Goal: Task Accomplishment & Management: Complete application form

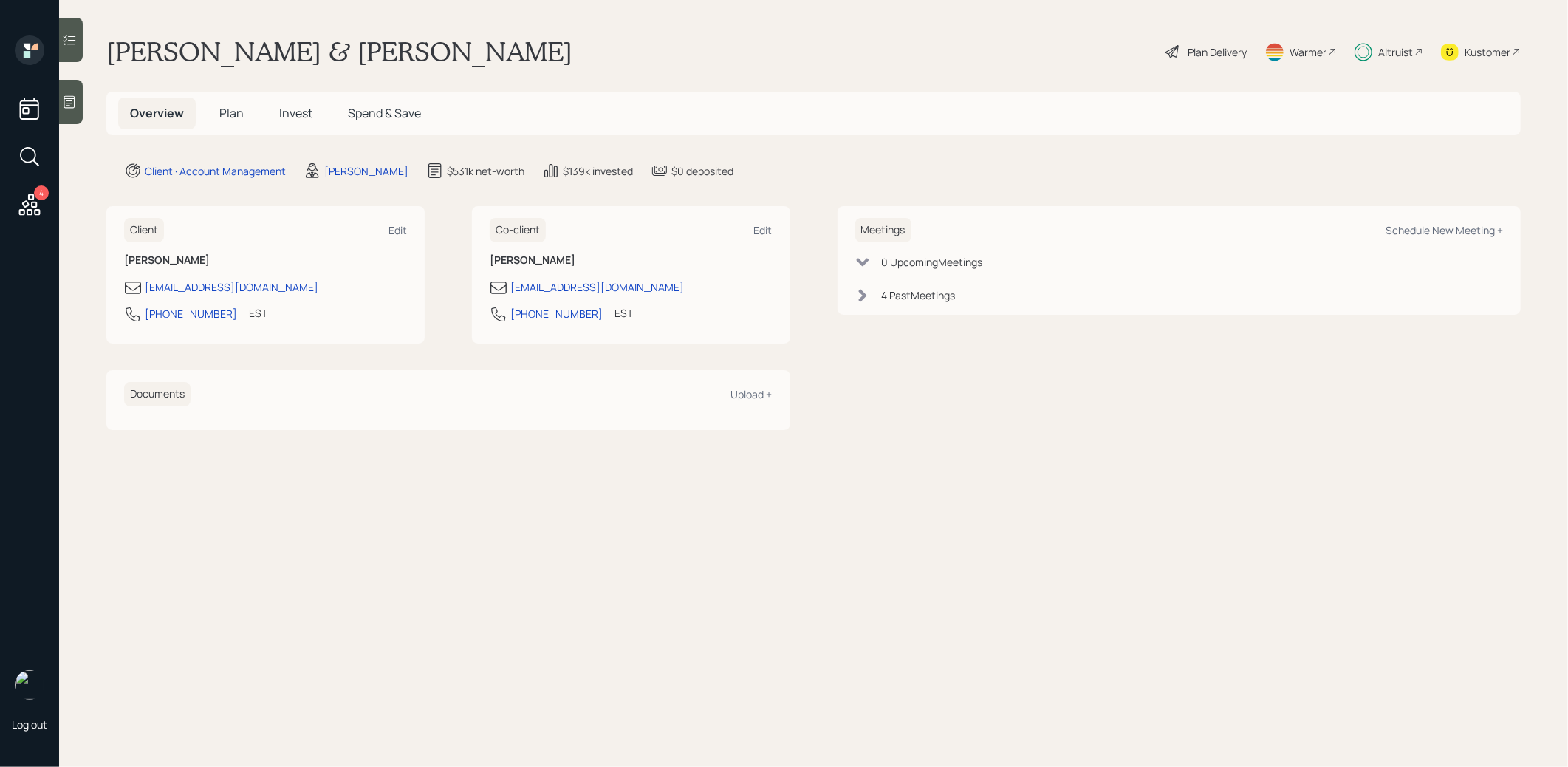
click at [227, 113] on span "Plan" at bounding box center [232, 113] width 24 height 16
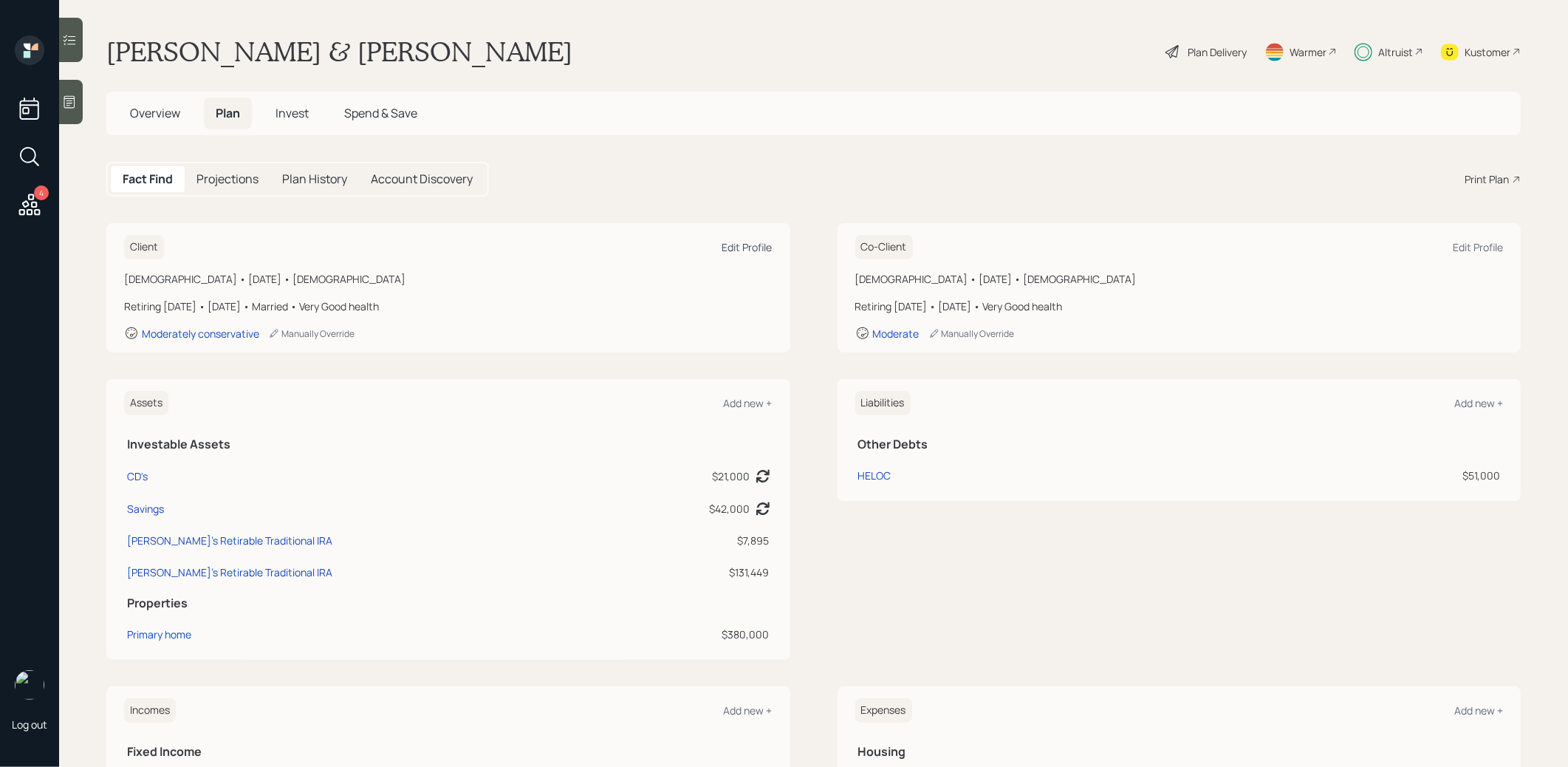
click at [744, 249] on div "Edit Profile" at bounding box center [747, 248] width 50 height 14
select select "6"
select select "female"
select select "very_good"
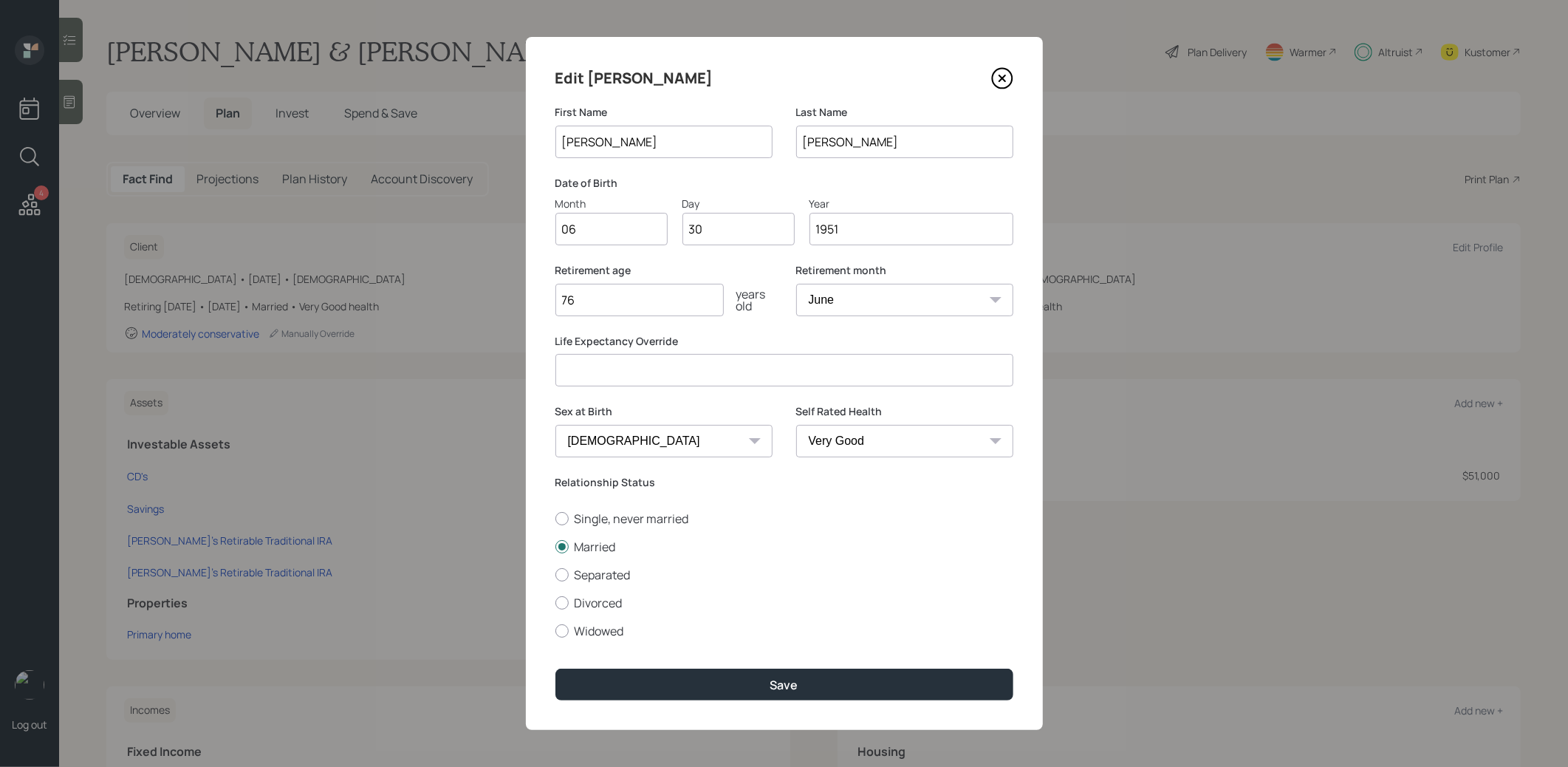
click at [603, 299] on input "76" at bounding box center [639, 300] width 168 height 33
type input "77"
click at [695, 682] on button "Save" at bounding box center [784, 684] width 458 height 32
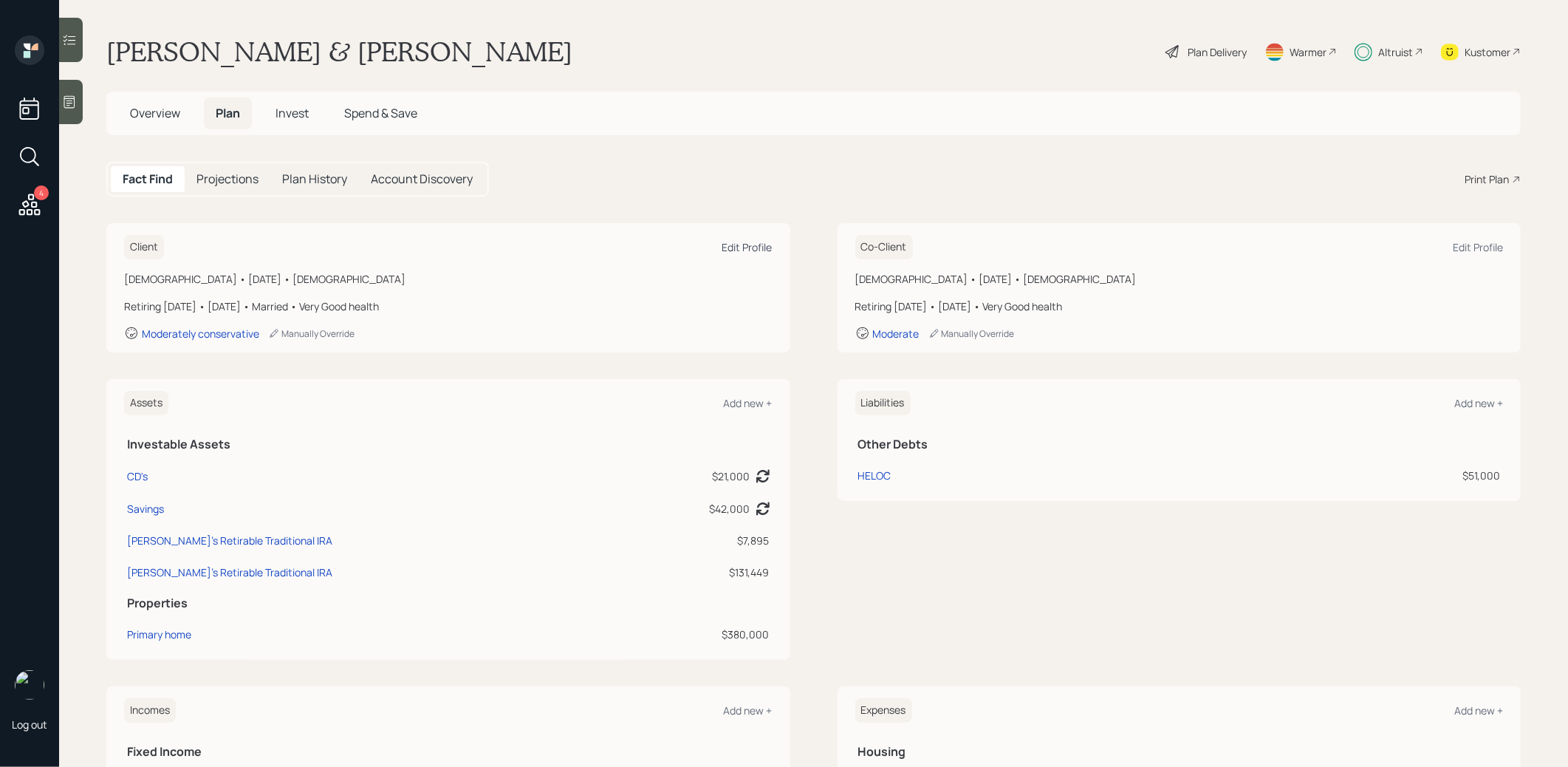
click at [732, 249] on div "Edit Profile" at bounding box center [747, 248] width 50 height 14
select select "6"
select select "female"
select select "very_good"
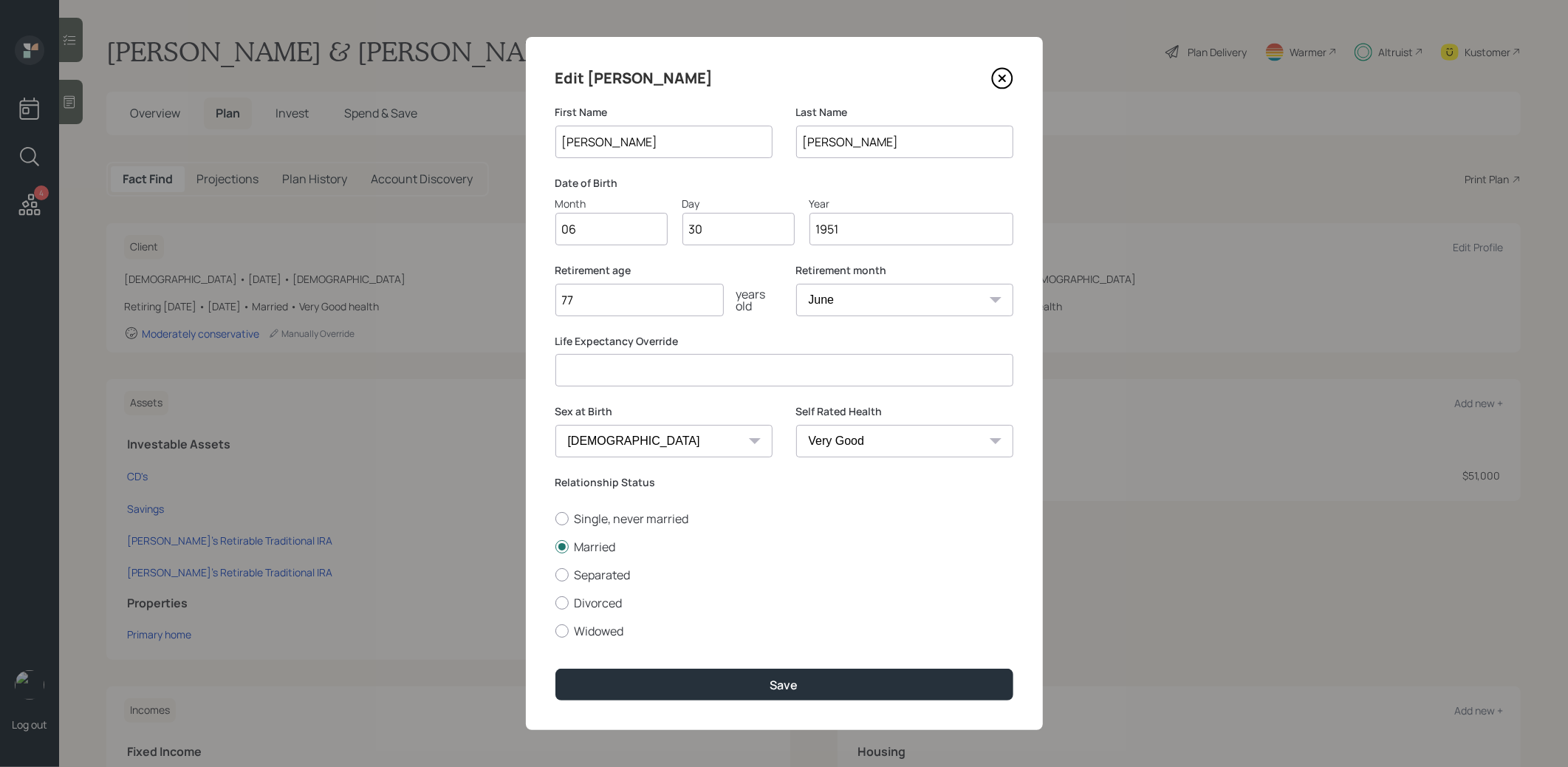
click at [601, 303] on input "77" at bounding box center [639, 300] width 168 height 33
type input "78"
click at [625, 682] on button "Save" at bounding box center [784, 684] width 458 height 32
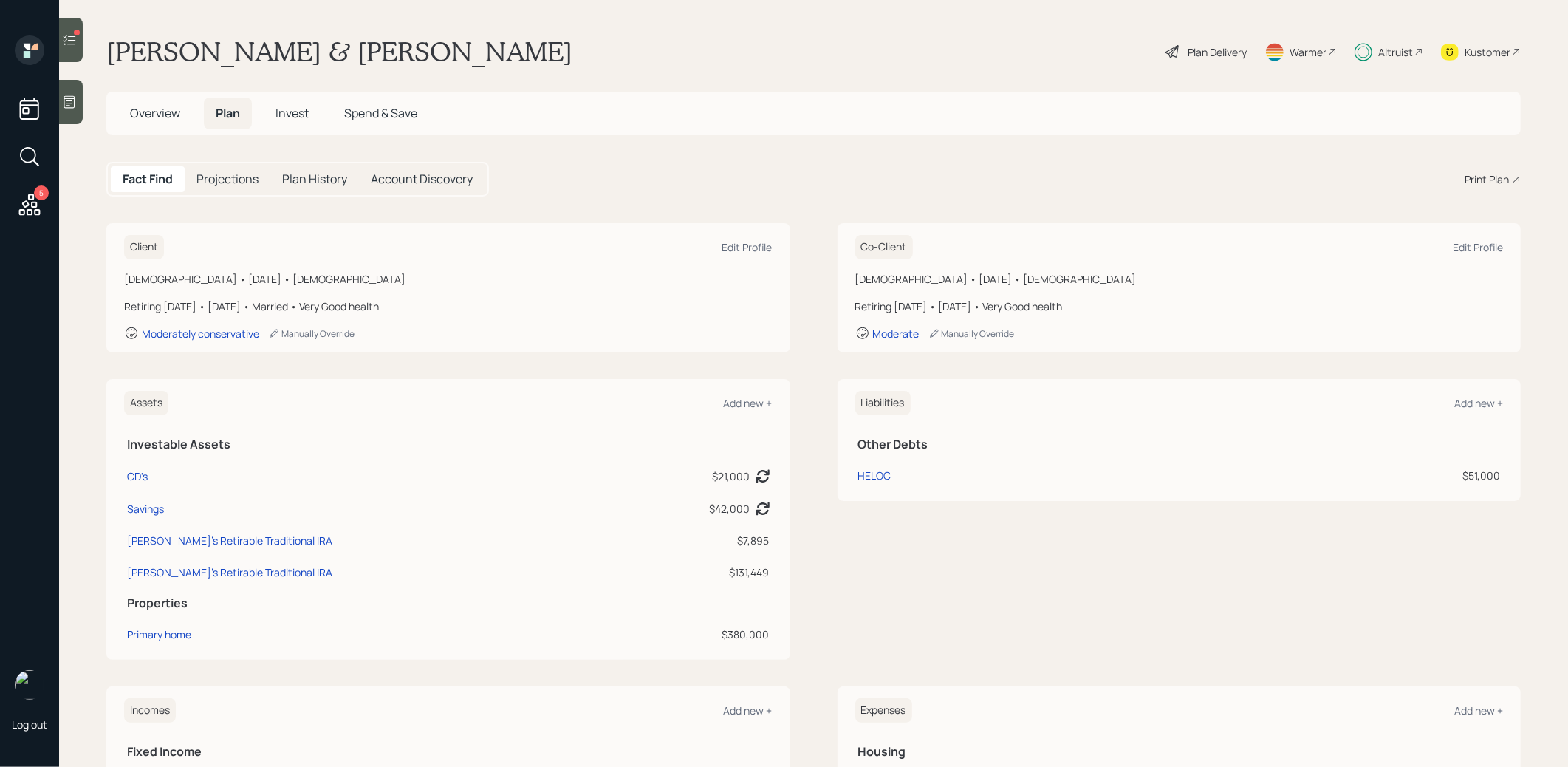
click at [295, 115] on span "Invest" at bounding box center [292, 113] width 33 height 16
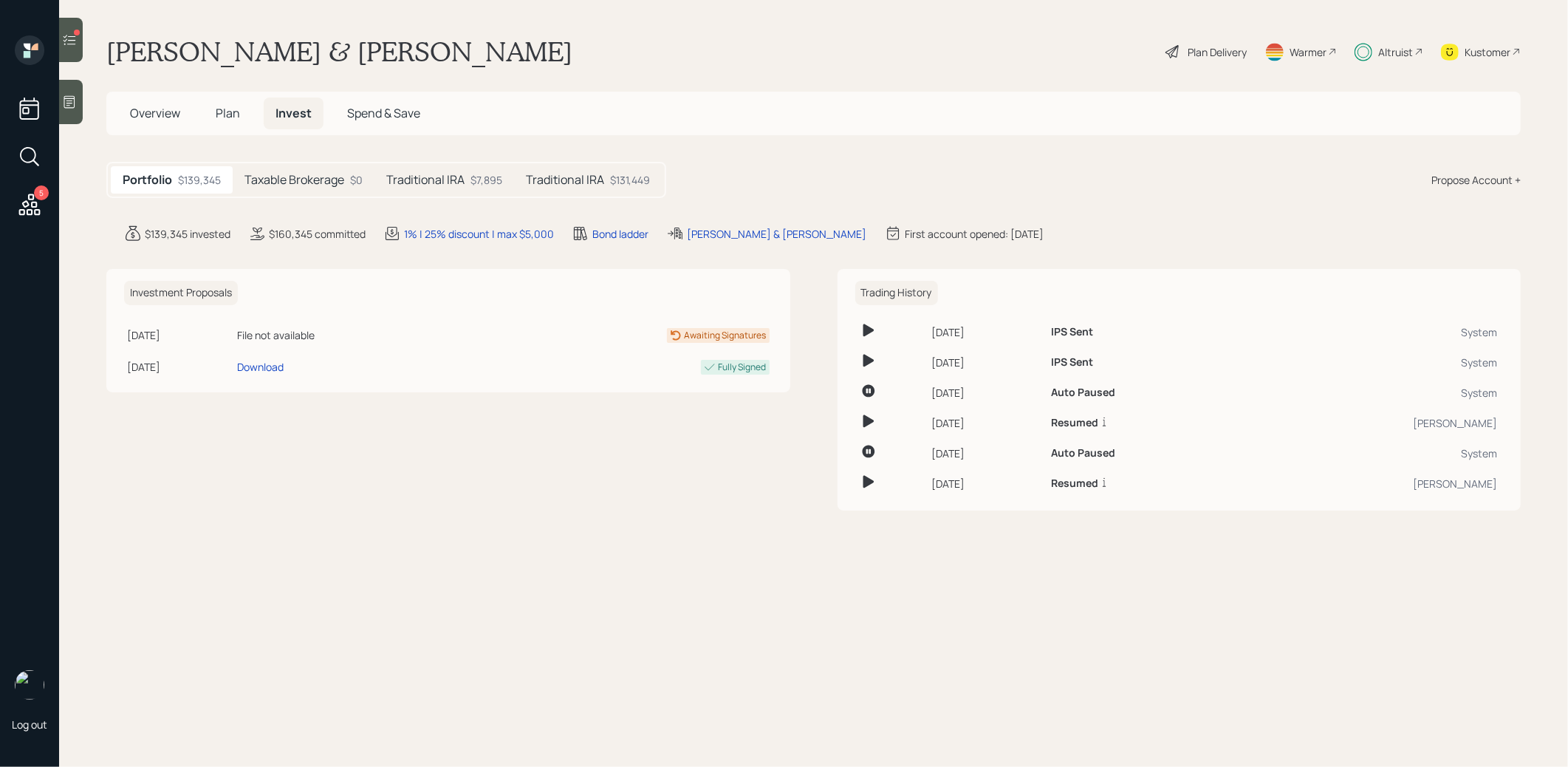
click at [582, 177] on h5 "Traditional IRA" at bounding box center [565, 180] width 79 height 14
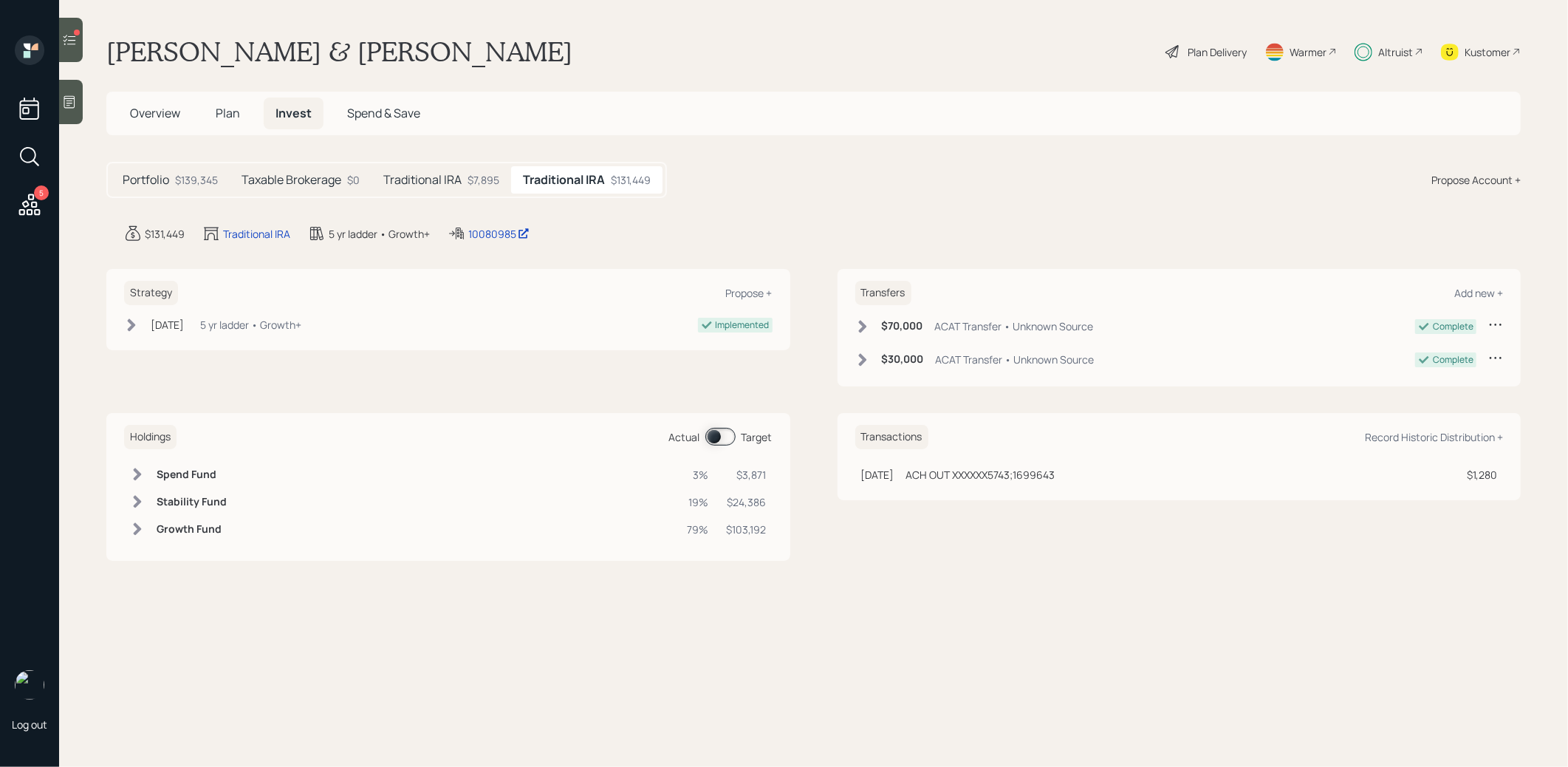
click at [713, 435] on span at bounding box center [720, 437] width 30 height 18
click at [731, 437] on span at bounding box center [720, 437] width 30 height 18
click at [428, 183] on h5 "Traditional IRA" at bounding box center [422, 180] width 79 height 14
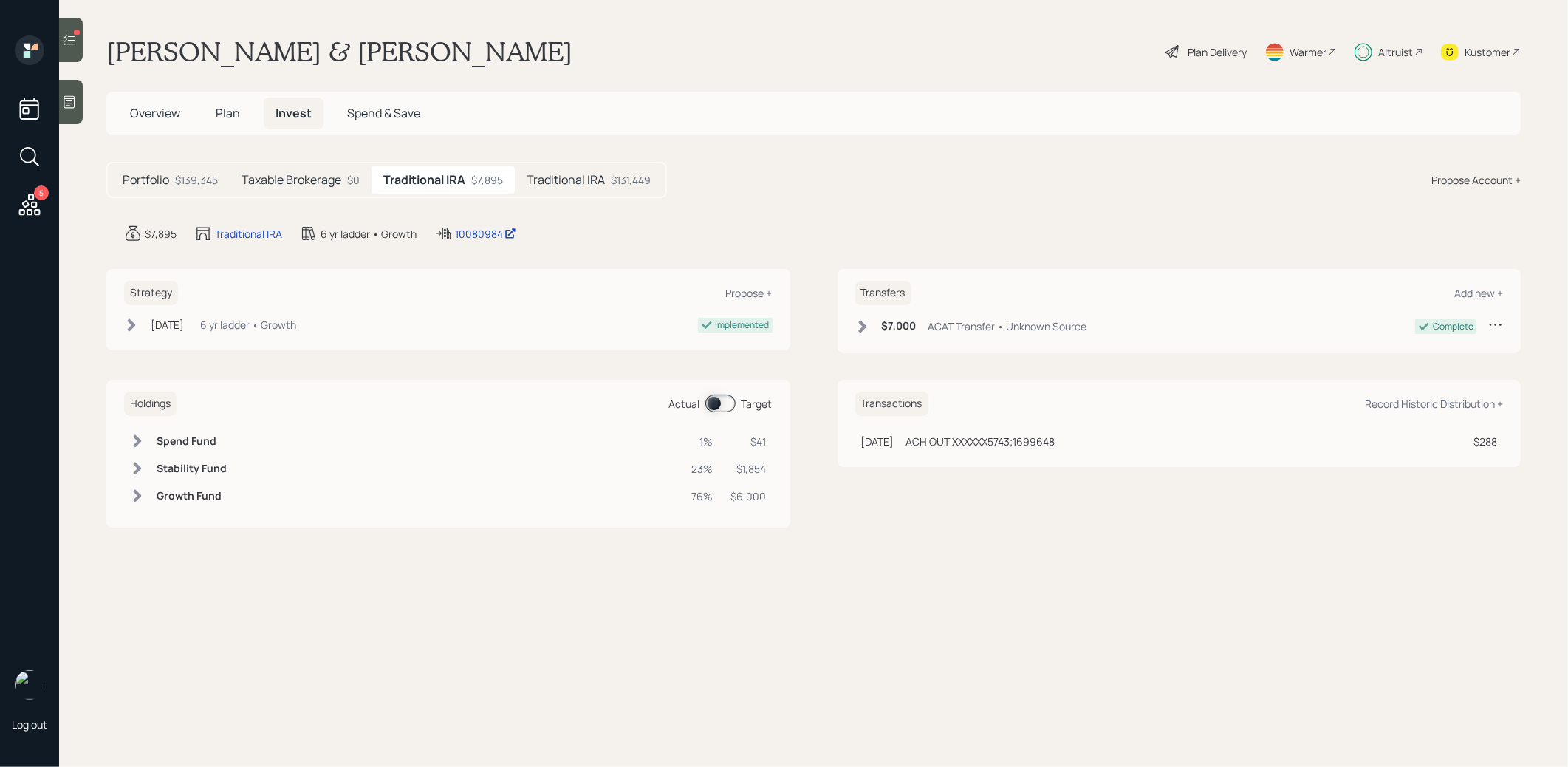
click at [715, 403] on span at bounding box center [720, 403] width 30 height 18
click at [731, 402] on span at bounding box center [720, 403] width 30 height 18
click at [1194, 50] on div "Plan Delivery" at bounding box center [1217, 51] width 59 height 15
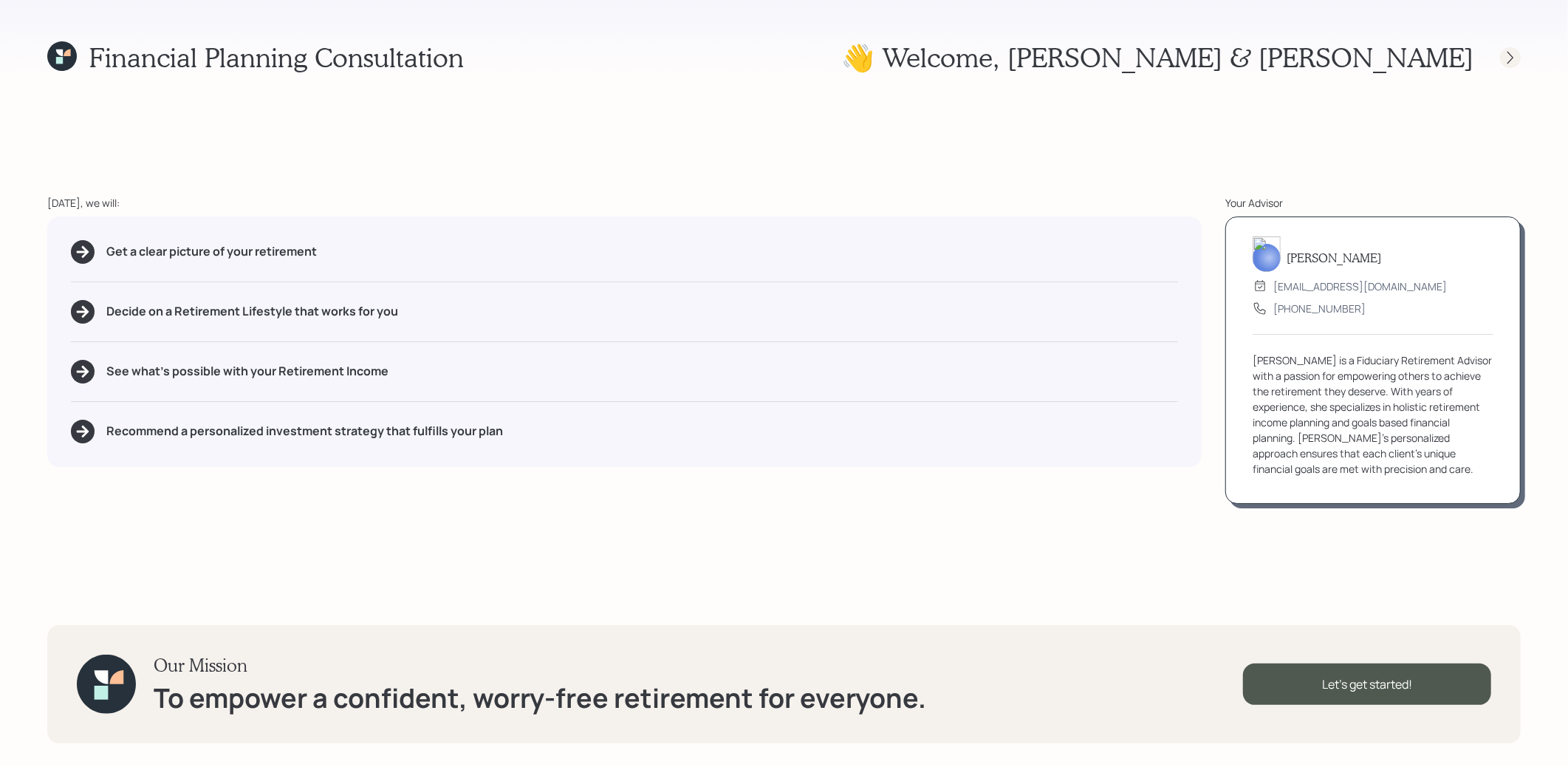
click at [1509, 52] on icon at bounding box center [1510, 58] width 14 height 14
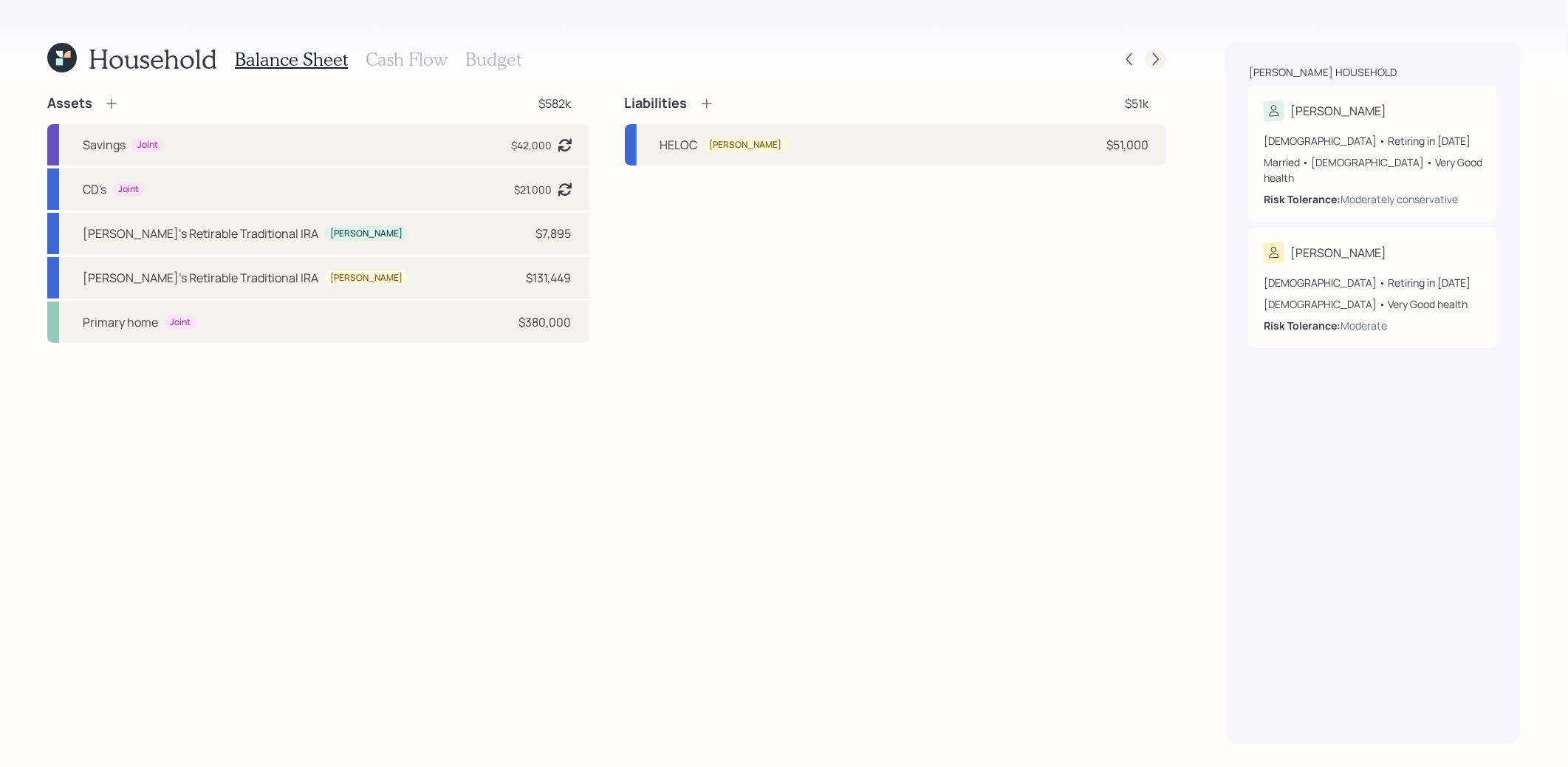
click at [1158, 58] on icon at bounding box center [1155, 59] width 6 height 13
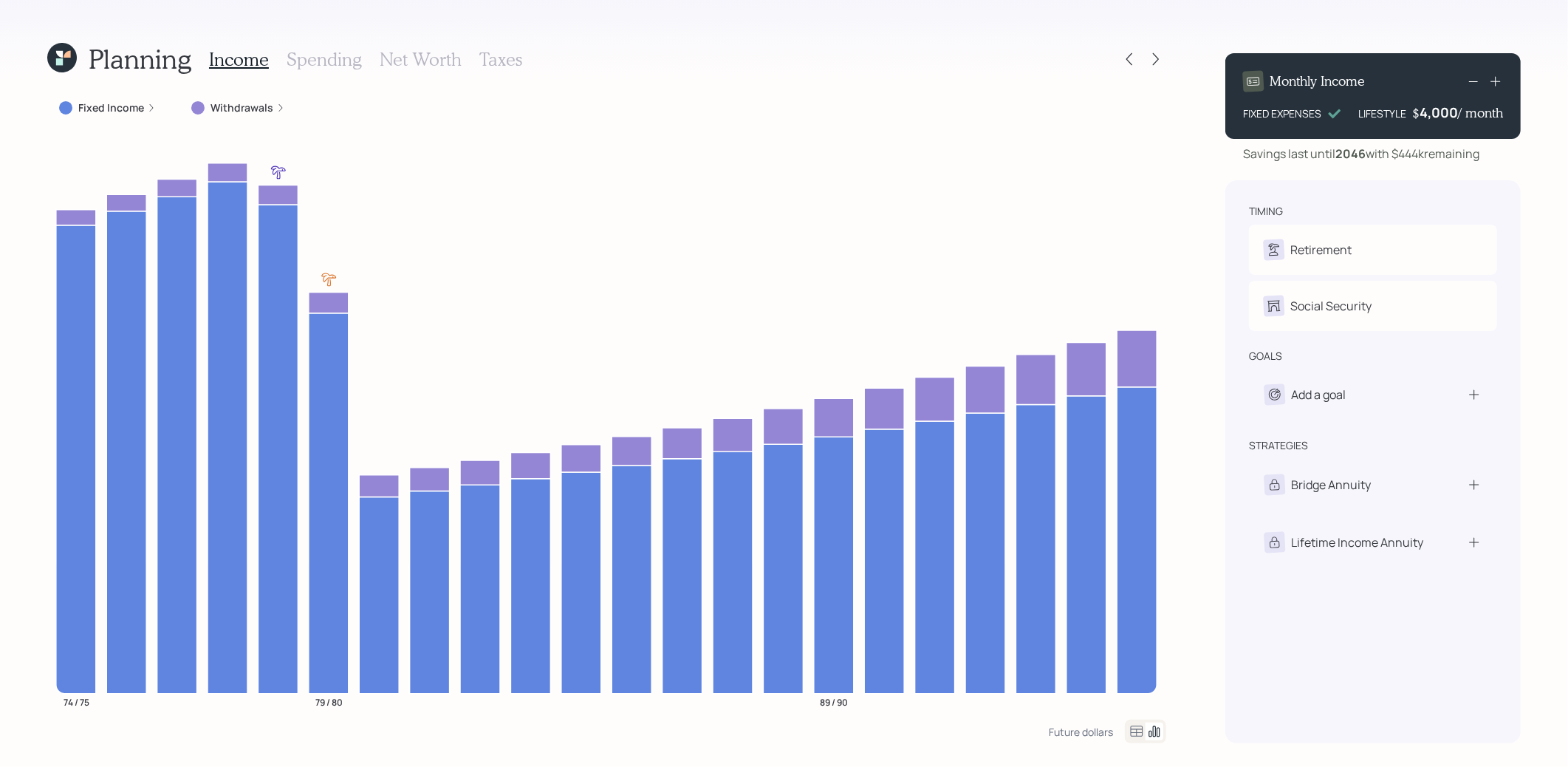
click at [62, 56] on icon at bounding box center [59, 54] width 6 height 6
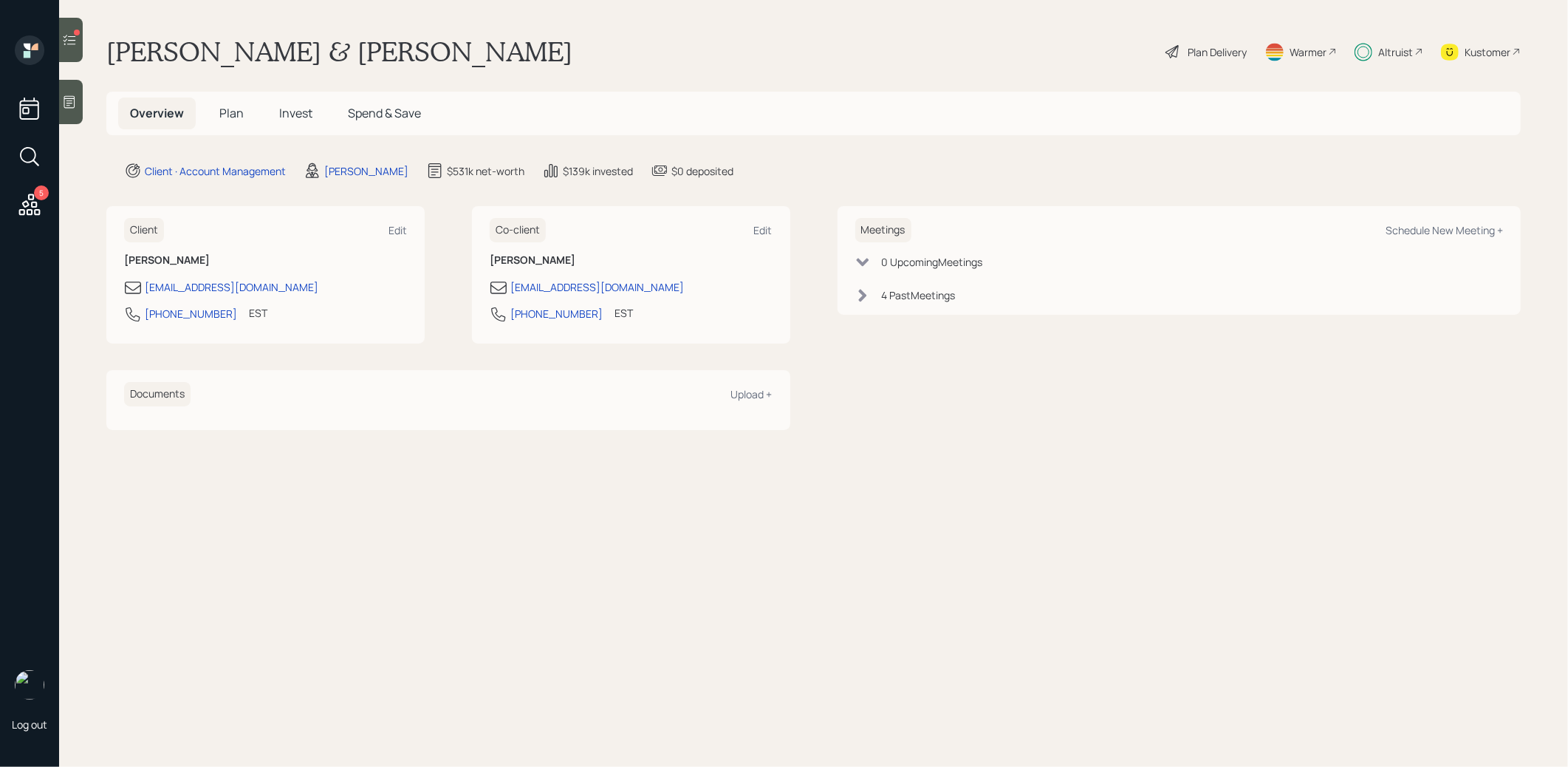
click at [299, 111] on span "Invest" at bounding box center [295, 113] width 33 height 16
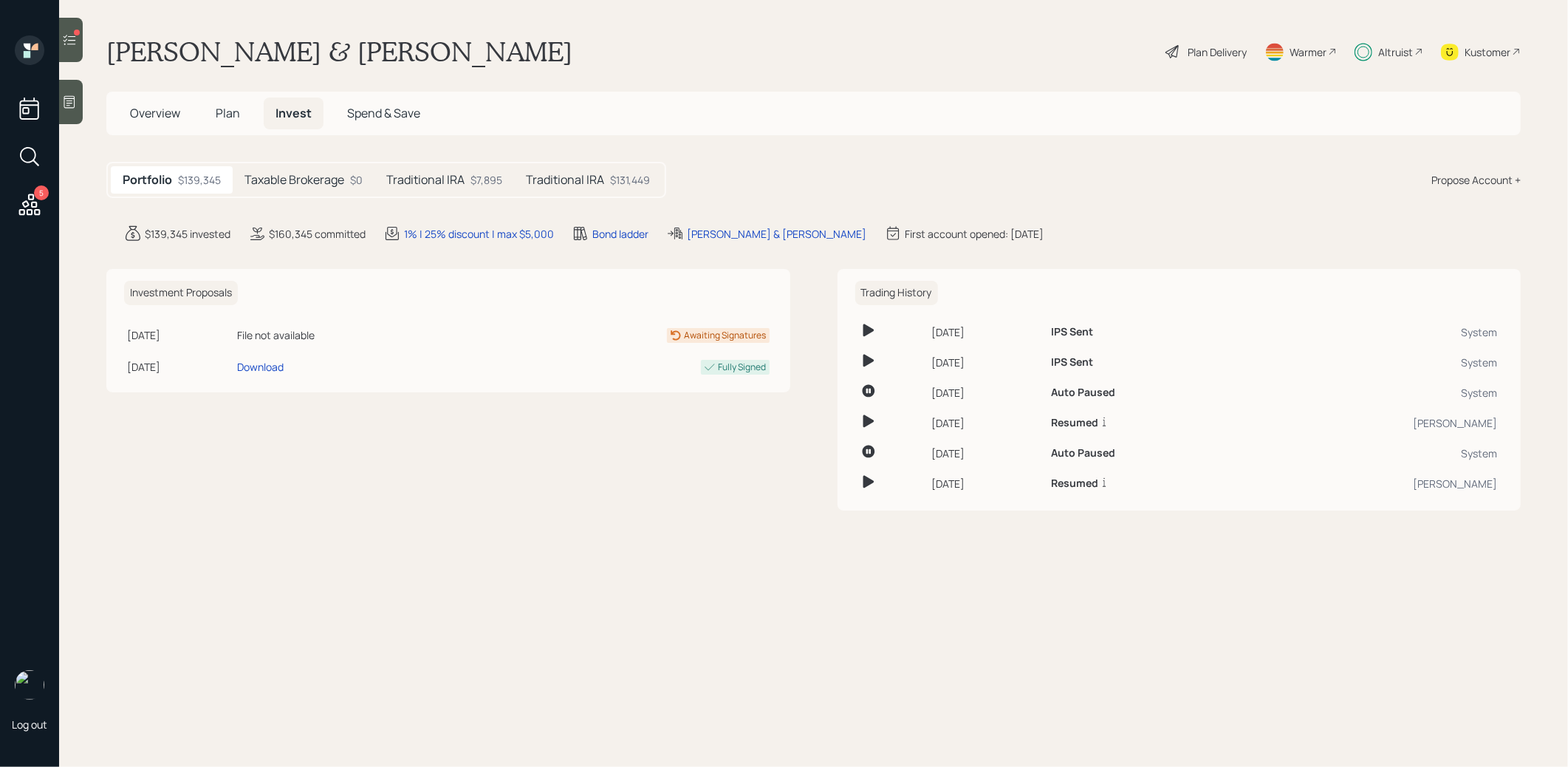
click at [280, 187] on h5 "Taxable Brokerage" at bounding box center [294, 180] width 99 height 14
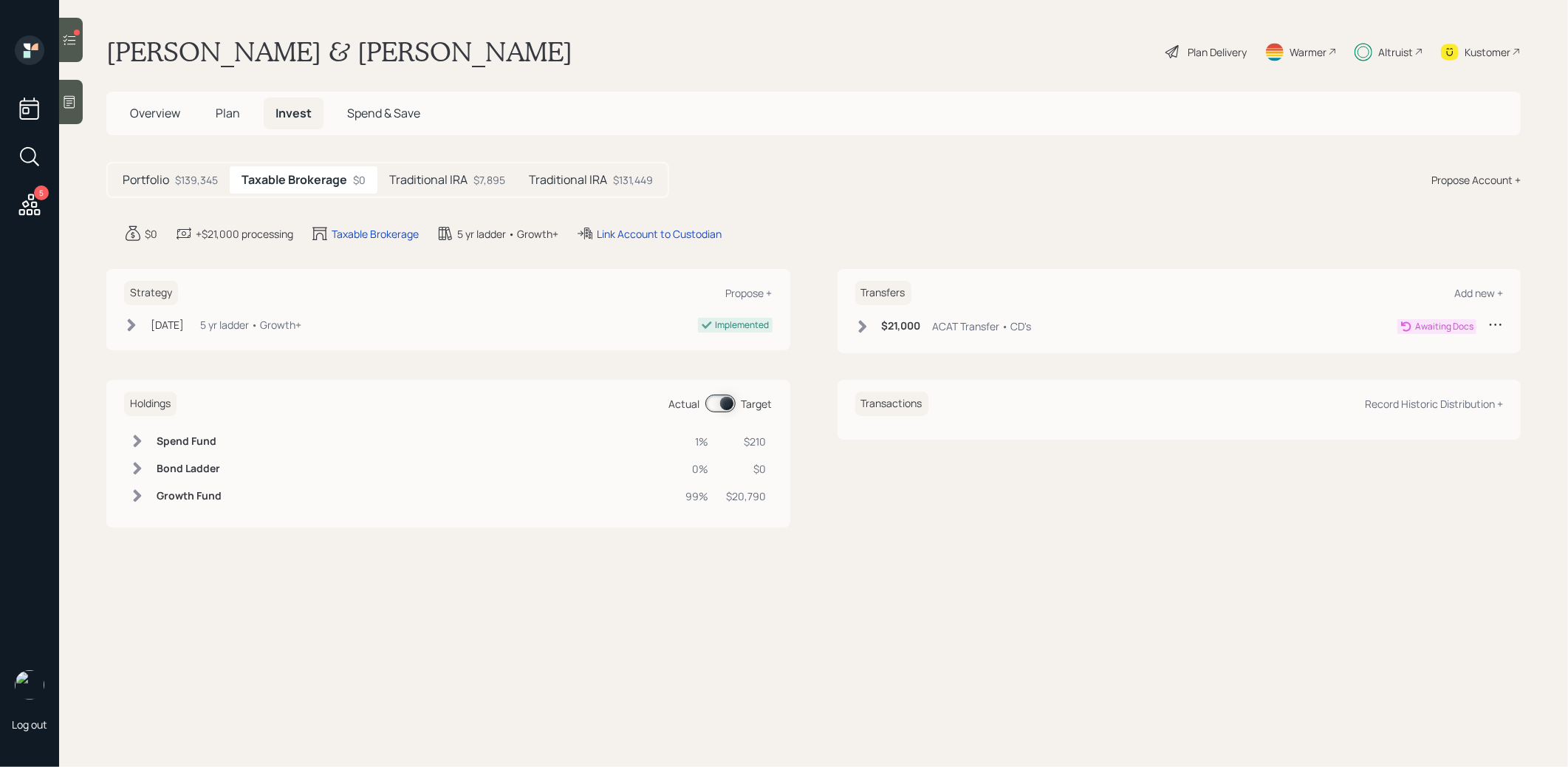
click at [221, 108] on span "Plan" at bounding box center [228, 113] width 24 height 16
